Goal: Transaction & Acquisition: Purchase product/service

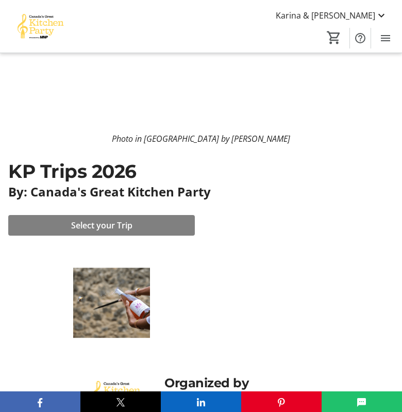
scroll to position [162, 0]
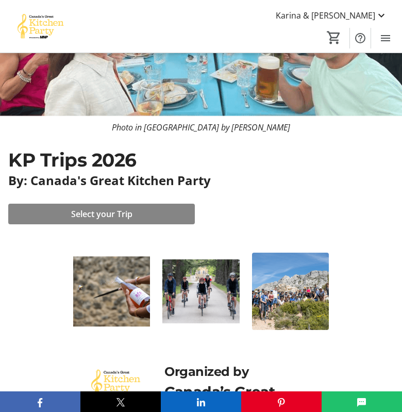
click at [125, 221] on span at bounding box center [101, 213] width 187 height 25
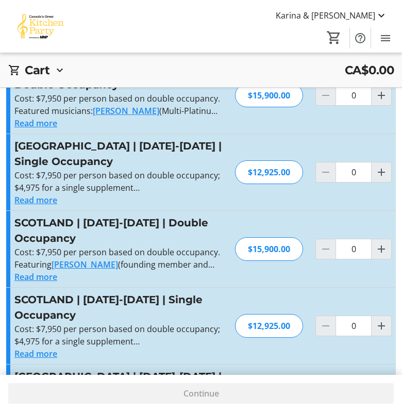
scroll to position [243, 0]
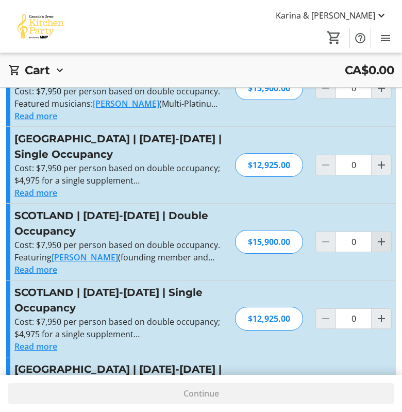
click at [379, 246] on mat-icon "Increment by one" at bounding box center [381, 241] width 12 height 12
type input "1"
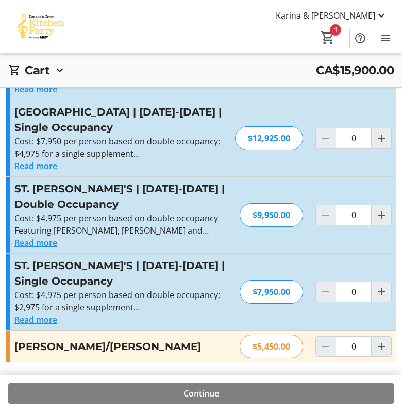
scroll to position [577, 0]
click at [204, 388] on span "Continue" at bounding box center [201, 393] width 36 height 12
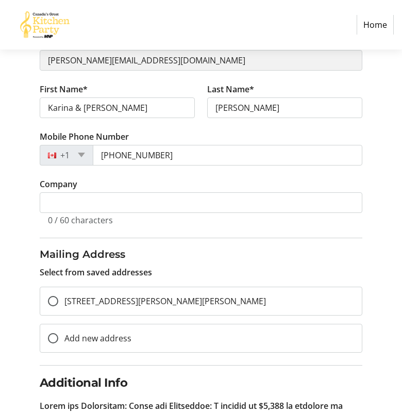
scroll to position [159, 0]
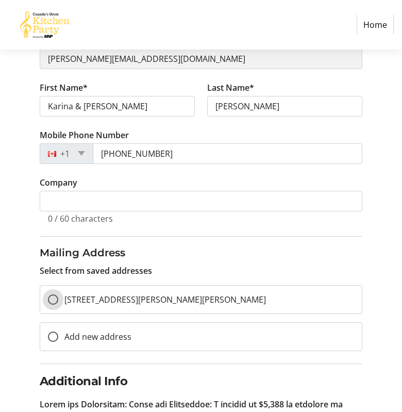
click at [57, 296] on input "[STREET_ADDRESS][PERSON_NAME][PERSON_NAME]" at bounding box center [53, 299] width 10 height 10
radio input "true"
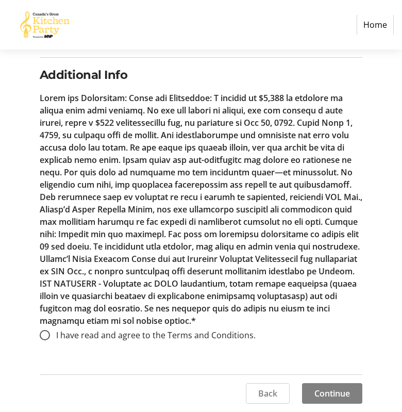
scroll to position [464, 0]
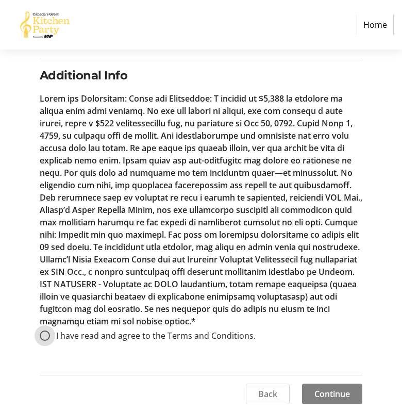
click at [44, 331] on input "I have read and agree to the Terms and Conditions." at bounding box center [45, 335] width 10 height 10
radio input "true"
click at [266, 388] on span "Back" at bounding box center [267, 394] width 19 height 12
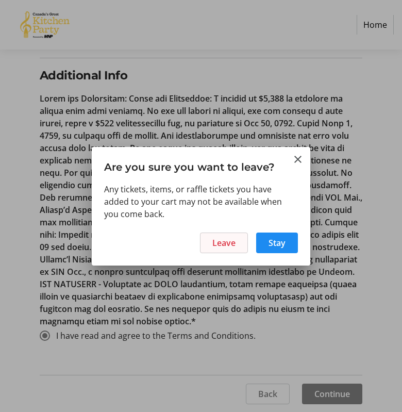
click at [234, 234] on span at bounding box center [223, 242] width 47 height 25
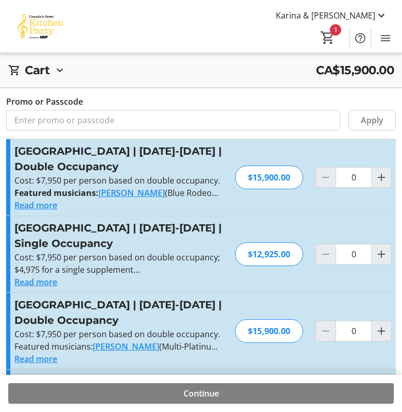
type input "1"
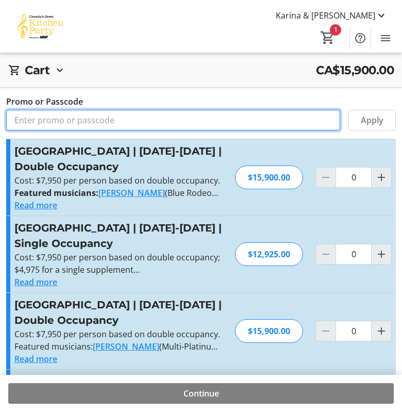
click at [65, 114] on input "Promo or Passcode" at bounding box center [173, 120] width 334 height 21
type input "BALANCE2026"
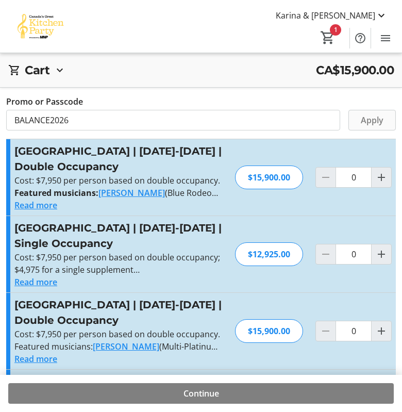
click at [373, 121] on span "Apply" at bounding box center [372, 120] width 23 height 12
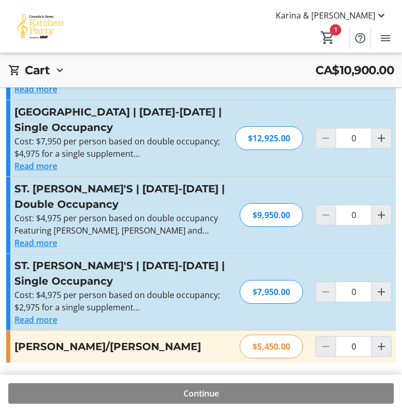
scroll to position [577, 0]
click at [210, 395] on span "Continue" at bounding box center [201, 393] width 36 height 12
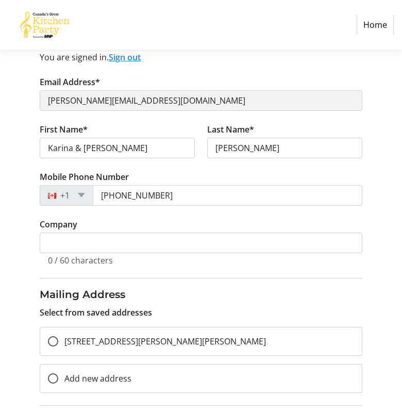
scroll to position [133, 0]
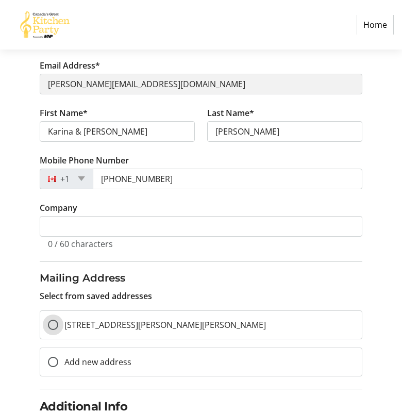
click at [58, 326] on input "[STREET_ADDRESS][PERSON_NAME][PERSON_NAME]" at bounding box center [53, 324] width 10 height 10
radio input "true"
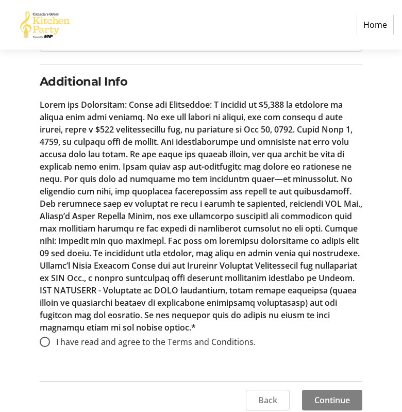
scroll to position [461, 0]
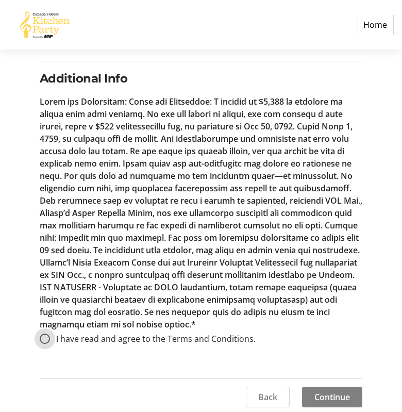
click at [46, 339] on input "I have read and agree to the Terms and Conditions." at bounding box center [45, 338] width 10 height 10
radio input "true"
click at [325, 393] on span "Continue" at bounding box center [332, 397] width 36 height 12
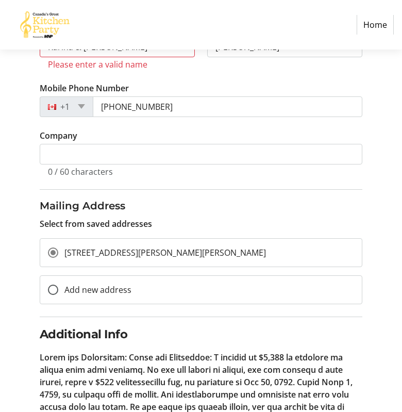
scroll to position [174, 0]
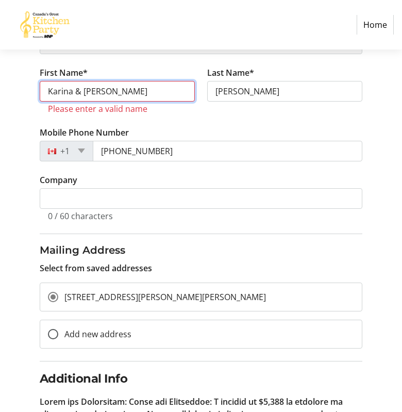
click at [108, 92] on input "Karina & [PERSON_NAME]" at bounding box center [117, 91] width 155 height 21
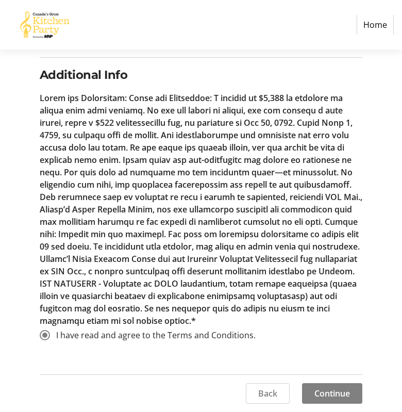
scroll to position [464, 0]
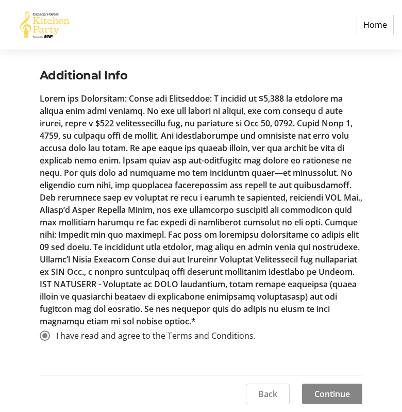
type input "Karina"
click at [336, 389] on span "Continue" at bounding box center [332, 394] width 36 height 12
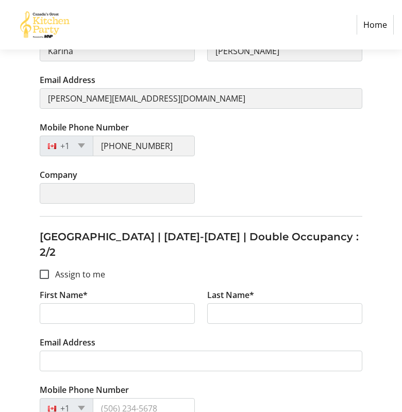
scroll to position [288, 0]
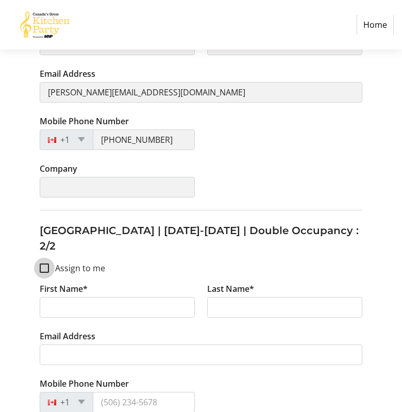
click at [46, 263] on input "Assign to me" at bounding box center [44, 267] width 9 height 9
checkbox input "true"
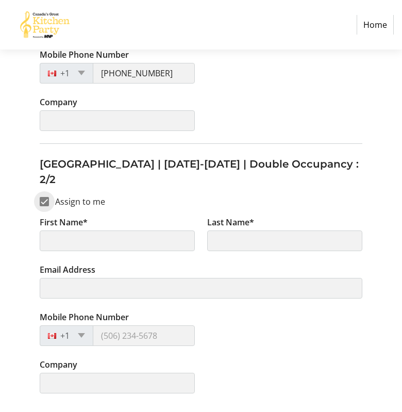
type input "Karina"
type input "[PERSON_NAME]"
type input "[PERSON_NAME][EMAIL_ADDRESS][DOMAIN_NAME]"
type input "[PHONE_NUMBER]"
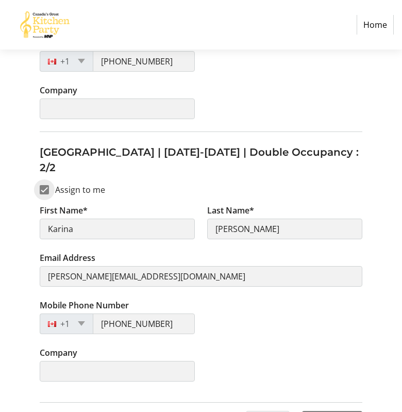
scroll to position [365, 0]
click at [41, 186] on input "Assign to me" at bounding box center [44, 190] width 9 height 9
checkbox input "false"
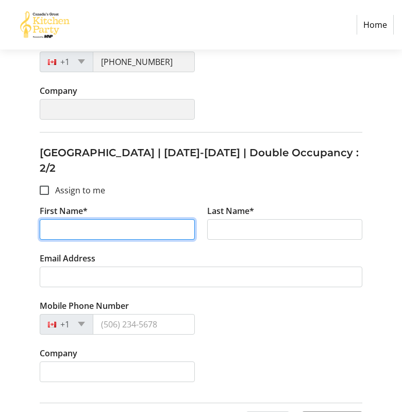
drag, startPoint x: 85, startPoint y: 205, endPoint x: 23, endPoint y: 199, distance: 62.1
type input "D"
type input "[PERSON_NAME]"
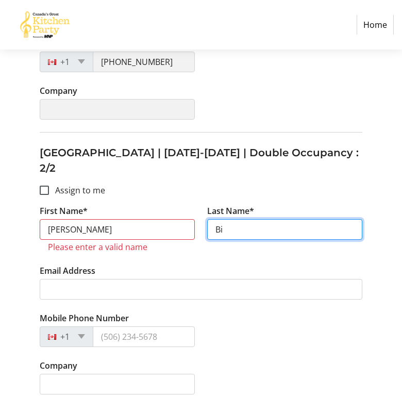
type input "Bi"
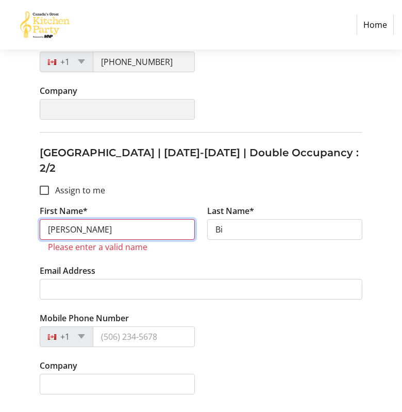
drag, startPoint x: 55, startPoint y: 203, endPoint x: 36, endPoint y: 200, distance: 19.2
click at [38, 205] on tr-form-field "First Name* [PERSON_NAME] Please enter a valid name" at bounding box center [116, 235] width 167 height 60
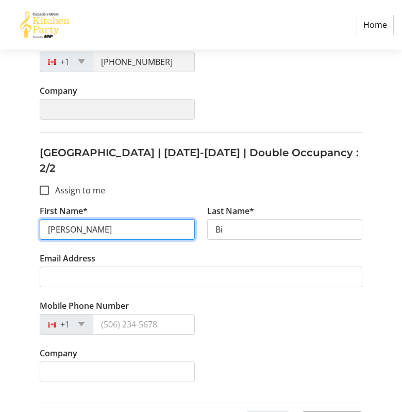
type input "[PERSON_NAME]"
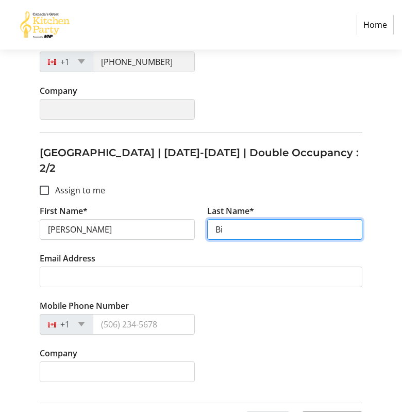
click at [229, 219] on input "Bi" at bounding box center [284, 229] width 155 height 21
type input "[PERSON_NAME]"
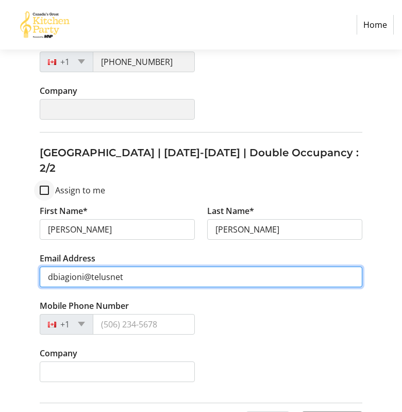
type input "dbiagioni@telusnet"
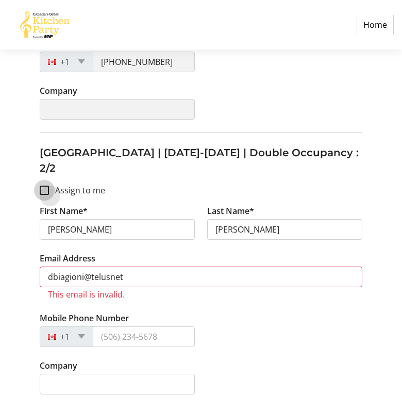
click at [44, 186] on input "Assign to me" at bounding box center [44, 190] width 9 height 9
checkbox input "true"
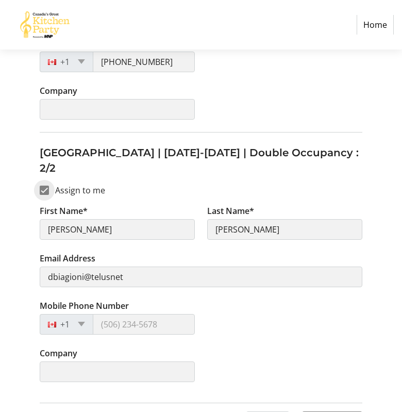
type input "Karina"
type input "[PERSON_NAME][EMAIL_ADDRESS][DOMAIN_NAME]"
type input "[PHONE_NUMBER]"
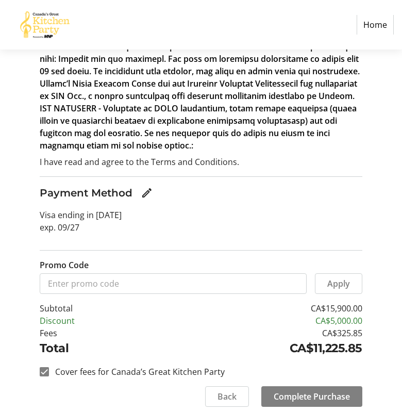
scroll to position [366, 0]
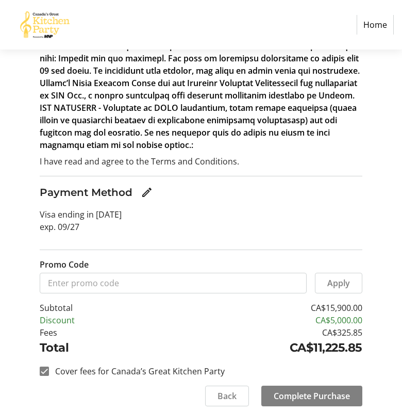
click at [143, 239] on section "Order Summary Contact Information Karina Biagioni [EMAIL_ADDRESS][DOMAIN_NAME] …" at bounding box center [201, 12] width 323 height 457
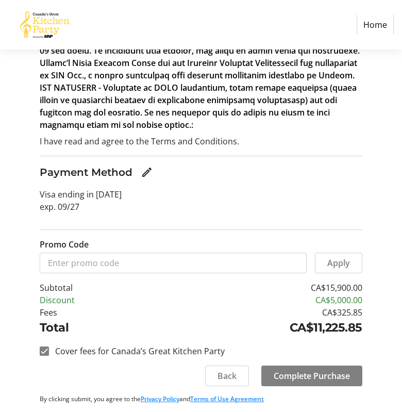
scroll to position [386, 0]
click at [312, 377] on span "Complete Purchase" at bounding box center [312, 375] width 76 height 12
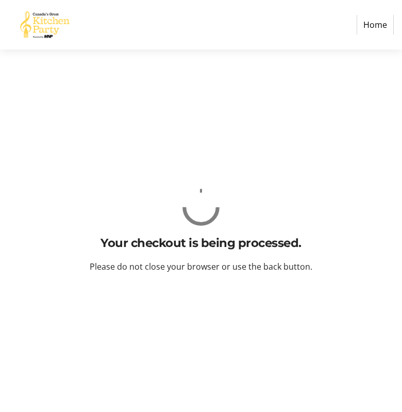
scroll to position [0, 0]
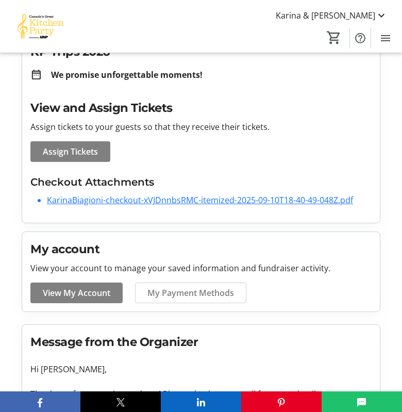
scroll to position [137, 0]
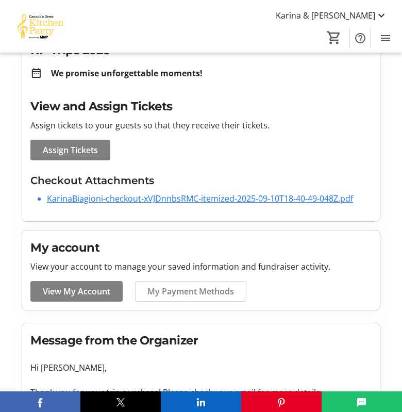
click at [228, 199] on link "KarinaBiagioni-checkout-xVJDnnbsRMC-itemized-2025-09-10T18-40-49-048Z.pdf" at bounding box center [200, 198] width 306 height 11
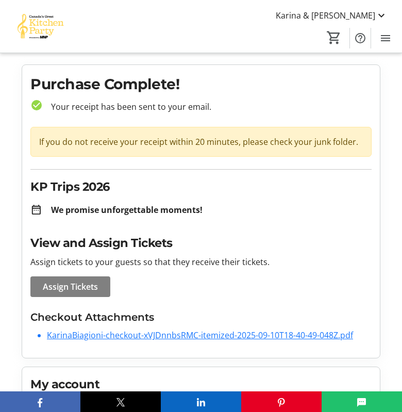
scroll to position [0, 0]
click at [380, 18] on mat-icon at bounding box center [381, 15] width 12 height 12
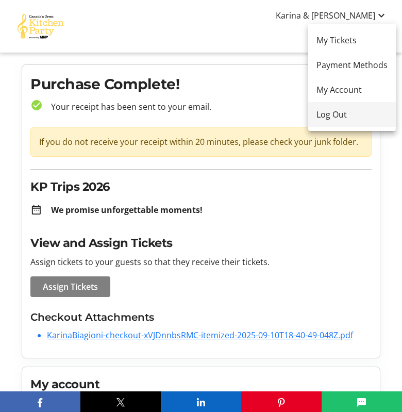
click at [339, 110] on span "Log Out" at bounding box center [351, 114] width 71 height 12
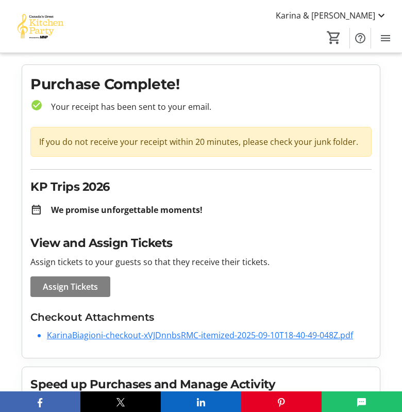
scroll to position [1, 0]
